Goal: Information Seeking & Learning: Find specific fact

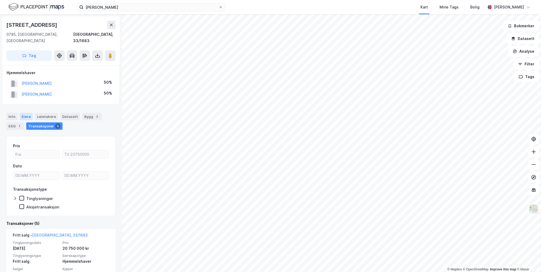
click at [24, 113] on div "Eiere" at bounding box center [26, 116] width 13 height 7
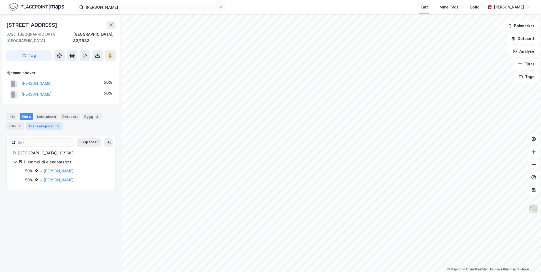
click at [43, 123] on div "Transaksjoner 5" at bounding box center [44, 126] width 36 height 7
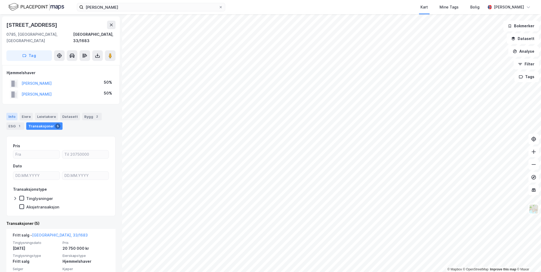
click at [11, 113] on div "Info" at bounding box center [11, 116] width 11 height 7
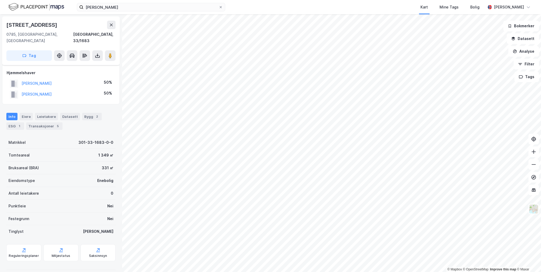
scroll to position [21, 0]
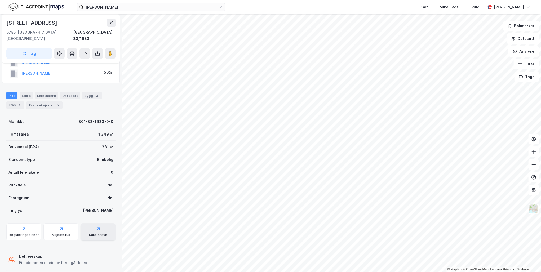
click at [101, 226] on div "Saksinnsyn" at bounding box center [98, 232] width 35 height 17
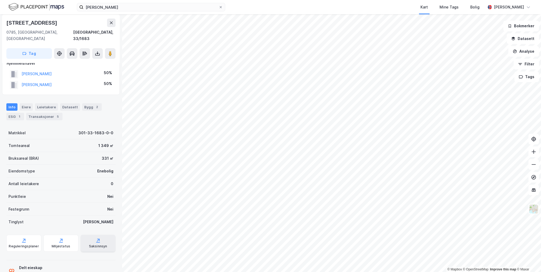
scroll to position [0, 0]
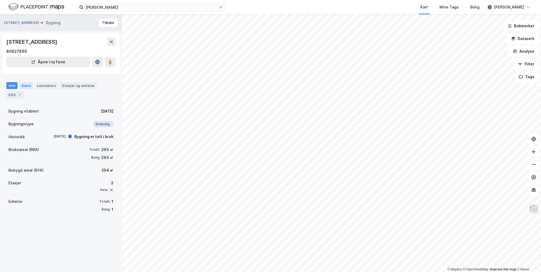
click at [28, 85] on div "Eiere" at bounding box center [26, 85] width 13 height 7
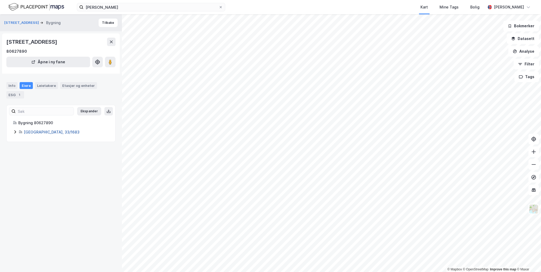
click at [38, 130] on link "[GEOGRAPHIC_DATA], 33/1683" at bounding box center [52, 132] width 56 height 5
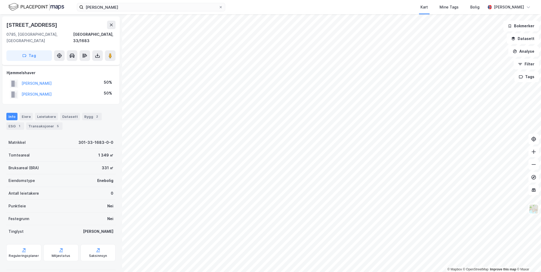
scroll to position [10, 0]
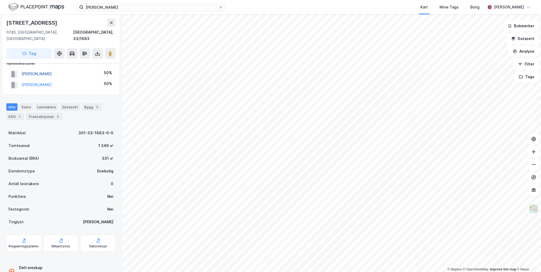
click at [0, 0] on button "[PERSON_NAME]" at bounding box center [0, 0] width 0 height 0
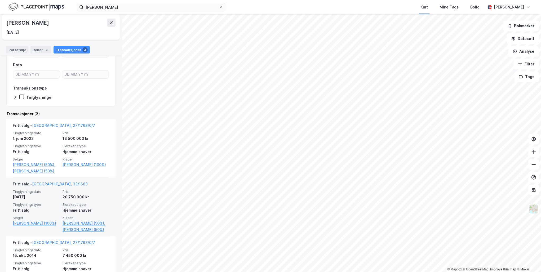
scroll to position [80, 0]
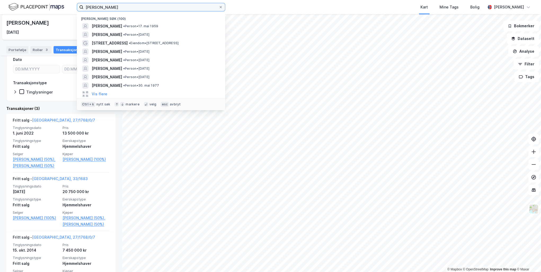
drag, startPoint x: 170, startPoint y: 8, endPoint x: 37, endPoint y: 7, distance: 132.6
click at [37, 7] on div "[PERSON_NAME] Nylige søk (100) [PERSON_NAME] • Person • [DATE] [PERSON_NAME] • …" at bounding box center [270, 7] width 541 height 14
paste input "[PERSON_NAME]"
type input "[PERSON_NAME]"
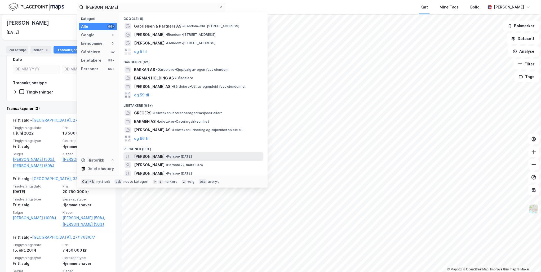
click at [165, 154] on span "[PERSON_NAME]" at bounding box center [149, 157] width 30 height 6
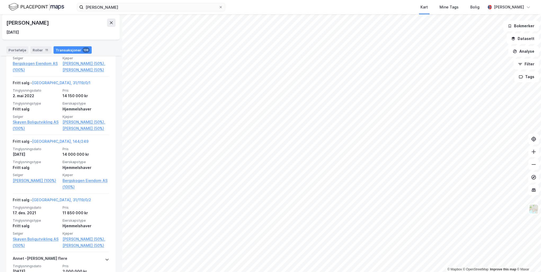
scroll to position [955, 0]
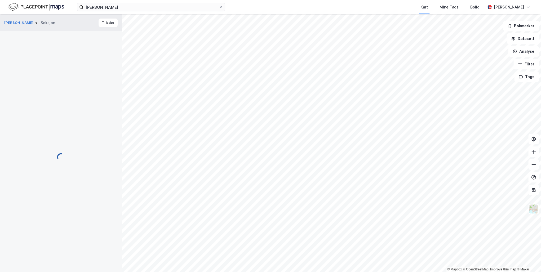
scroll to position [10, 0]
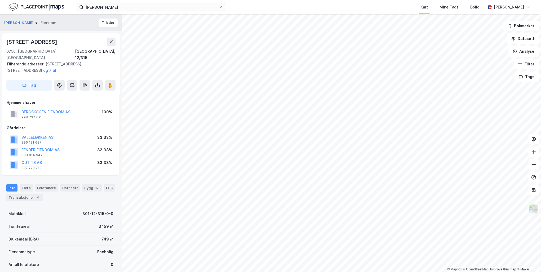
scroll to position [21, 0]
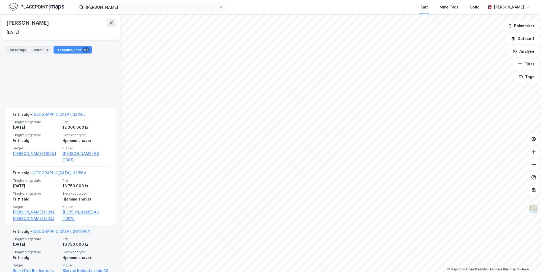
scroll to position [5736, 0]
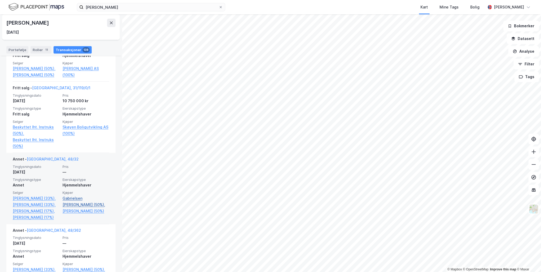
click at [72, 208] on link "Gabrielsen [PERSON_NAME] (50%)," at bounding box center [86, 201] width 47 height 13
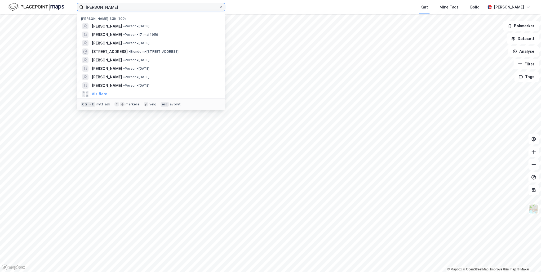
drag, startPoint x: 139, startPoint y: 6, endPoint x: 37, endPoint y: 5, distance: 102.1
click at [37, 5] on div "[PERSON_NAME] søk (100) [PERSON_NAME] • Person • [DATE] [PERSON_NAME] • Person …" at bounding box center [270, 7] width 541 height 14
paste input "[PERSON_NAME]"
type input "[PERSON_NAME]"
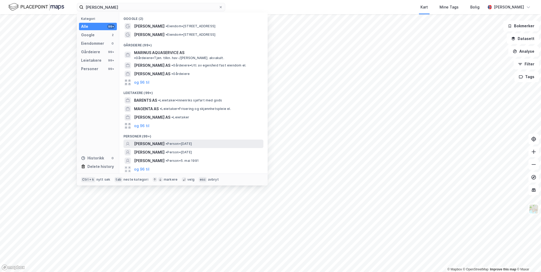
click at [165, 141] on span "[PERSON_NAME]" at bounding box center [149, 144] width 30 height 6
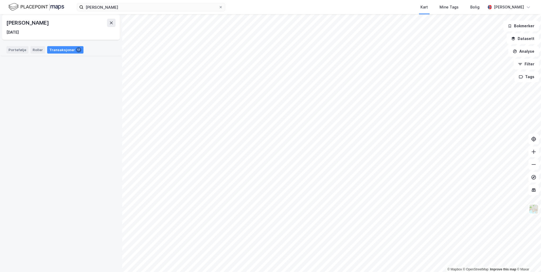
scroll to position [1033, 0]
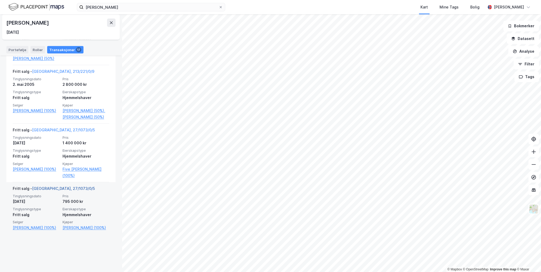
click at [53, 191] on link "[GEOGRAPHIC_DATA], 27/1073/0/5" at bounding box center [63, 188] width 63 height 5
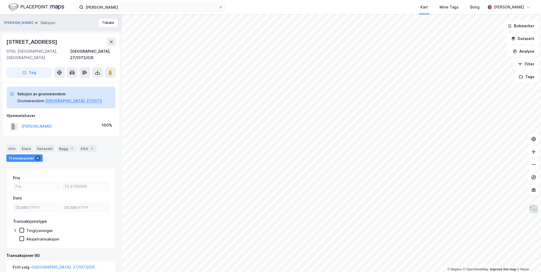
scroll to position [340, 0]
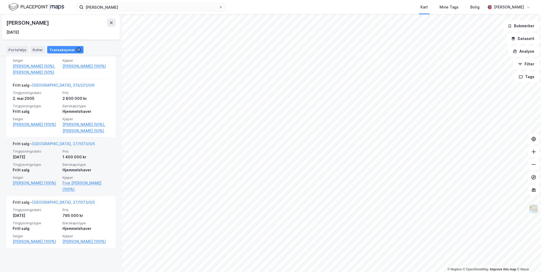
scroll to position [1012, 0]
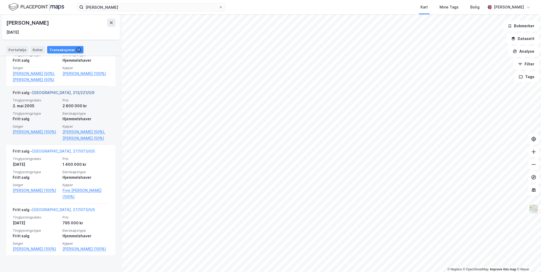
click at [62, 95] on link "[GEOGRAPHIC_DATA], 213/221/0/9" at bounding box center [63, 92] width 62 height 5
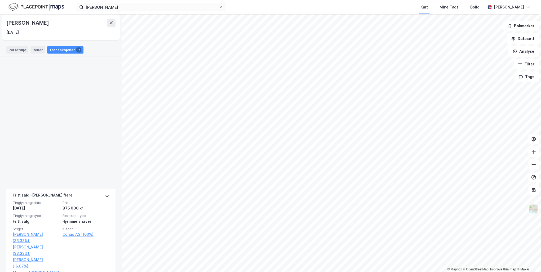
scroll to position [1059, 0]
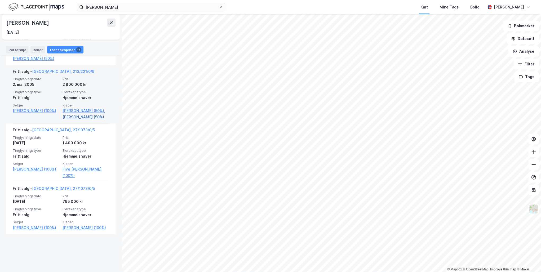
click at [75, 120] on link "[PERSON_NAME] (50%)" at bounding box center [86, 117] width 47 height 6
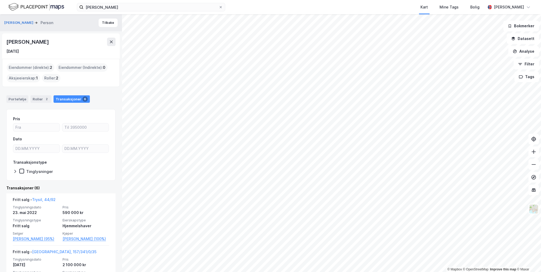
drag, startPoint x: 75, startPoint y: 41, endPoint x: 7, endPoint y: 44, distance: 67.7
click at [7, 44] on div "[PERSON_NAME]" at bounding box center [60, 42] width 109 height 8
drag, startPoint x: 7, startPoint y: 44, endPoint x: 58, endPoint y: 45, distance: 50.9
copy div "[PERSON_NAME]"
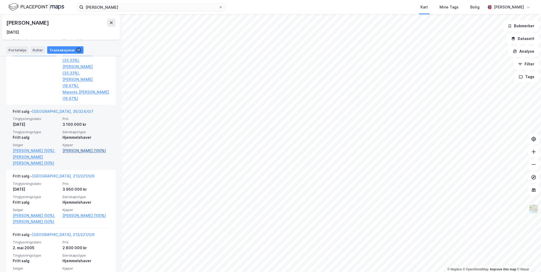
scroll to position [863, 0]
click at [44, 114] on link "[GEOGRAPHIC_DATA], 35/324/0/7" at bounding box center [63, 111] width 62 height 5
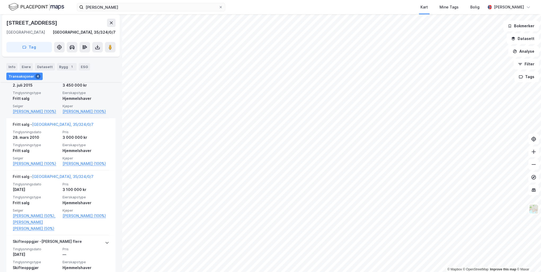
scroll to position [187, 0]
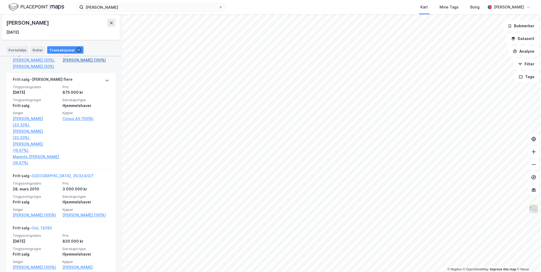
scroll to position [636, 0]
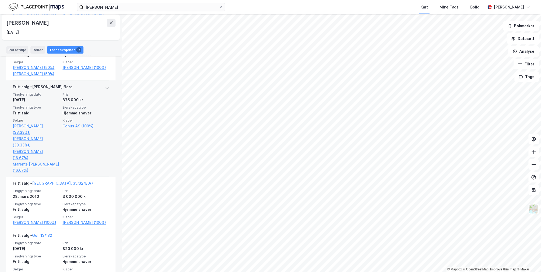
click at [105, 90] on icon at bounding box center [107, 88] width 4 height 4
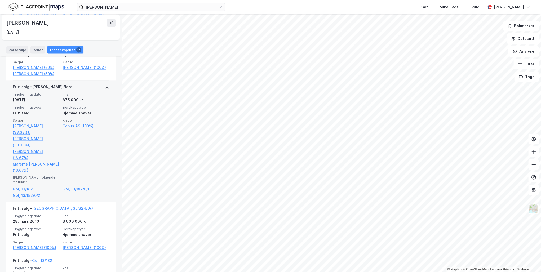
click at [106, 89] on icon at bounding box center [107, 88] width 3 height 2
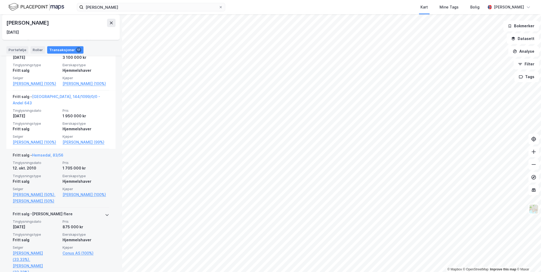
scroll to position [509, 0]
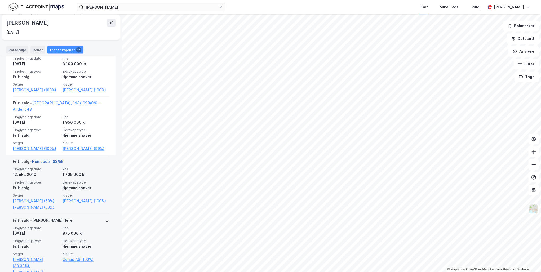
click at [54, 159] on link "Hemsedal, 83/56" at bounding box center [47, 161] width 31 height 5
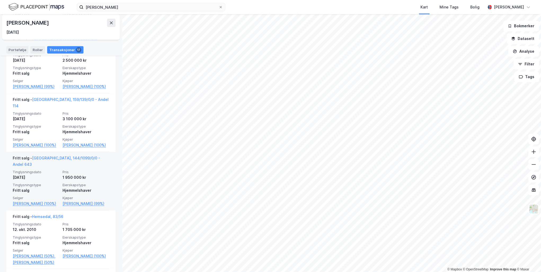
scroll to position [418, 0]
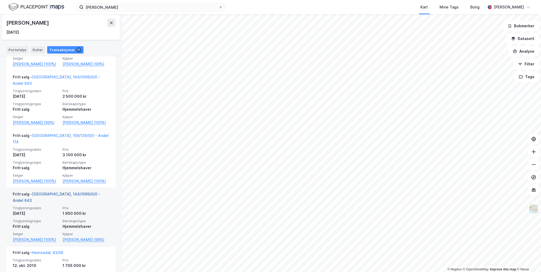
click at [46, 192] on link "[GEOGRAPHIC_DATA], 144/1099/0/0 - Andel 643" at bounding box center [57, 197] width 88 height 11
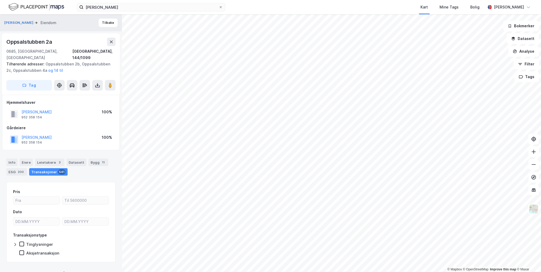
scroll to position [2, 0]
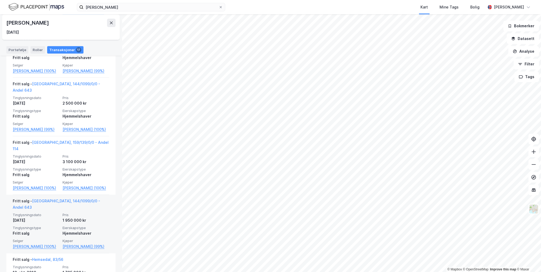
scroll to position [403, 0]
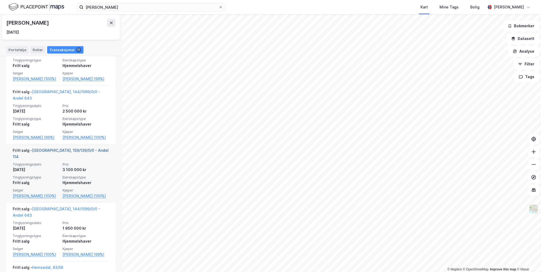
click at [54, 148] on link "[GEOGRAPHIC_DATA], 159/139/0/0 - Andel 114" at bounding box center [61, 153] width 96 height 11
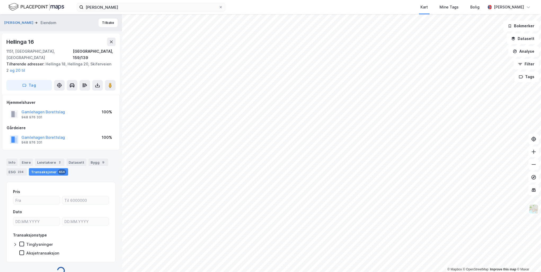
scroll to position [2, 0]
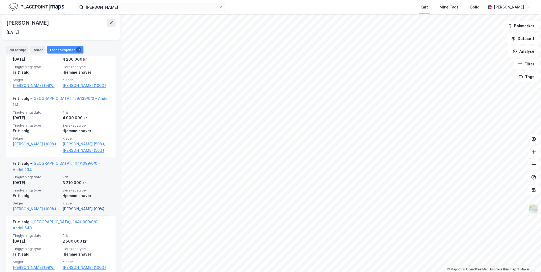
scroll to position [269, 0]
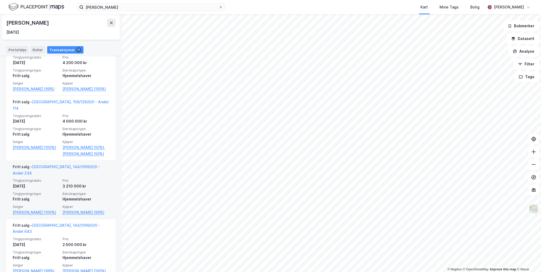
click at [73, 164] on div "Fritt salg - [GEOGRAPHIC_DATA], 144/1099/0/0 - Andel 234" at bounding box center [61, 171] width 97 height 15
click at [55, 165] on link "[GEOGRAPHIC_DATA], 144/1099/0/0 - Andel 234" at bounding box center [57, 170] width 88 height 11
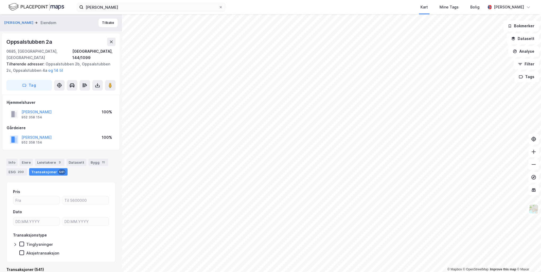
scroll to position [2, 0]
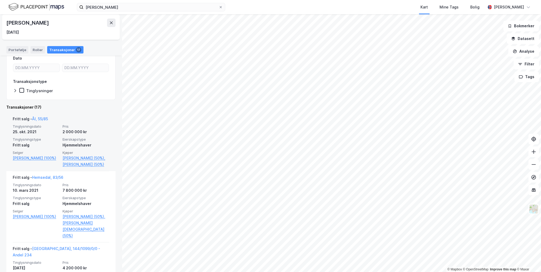
scroll to position [64, 0]
click at [80, 168] on link "[PERSON_NAME] (50%)" at bounding box center [86, 165] width 47 height 6
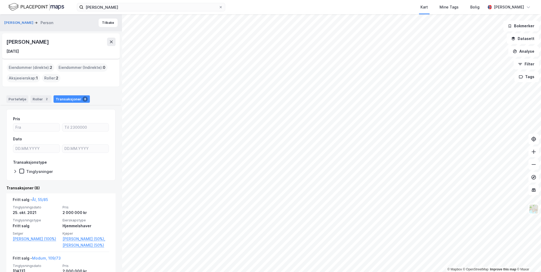
drag, startPoint x: 70, startPoint y: 42, endPoint x: 8, endPoint y: 42, distance: 61.5
click at [8, 42] on div "[PERSON_NAME]" at bounding box center [60, 42] width 109 height 8
drag, startPoint x: 8, startPoint y: 42, endPoint x: 34, endPoint y: 41, distance: 26.3
copy div "[PERSON_NAME]"
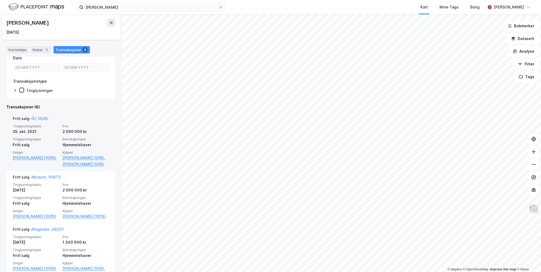
scroll to position [127, 0]
